Goal: Information Seeking & Learning: Learn about a topic

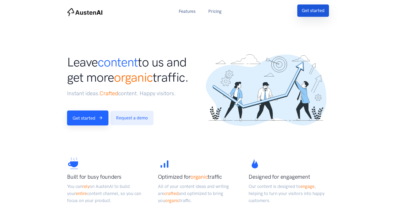
click at [316, 13] on link "Get started" at bounding box center [314, 10] width 32 height 12
click at [187, 10] on link "Features" at bounding box center [188, 11] width 30 height 11
click at [213, 13] on link "Pricing" at bounding box center [215, 11] width 26 height 11
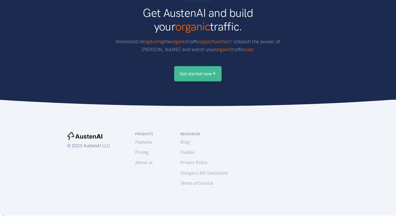
scroll to position [921, 0]
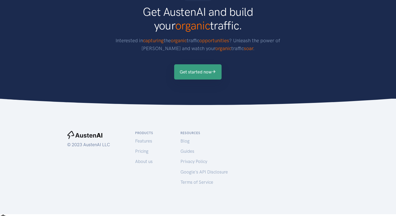
click at [202, 75] on link "Get started now" at bounding box center [197, 71] width 47 height 15
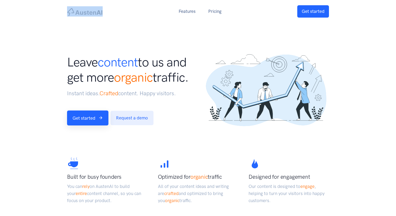
drag, startPoint x: 104, startPoint y: 14, endPoint x: 80, endPoint y: 14, distance: 24.4
click at [80, 14] on div "Features Pricing Get started" at bounding box center [198, 11] width 273 height 12
copy div
